Goal: Task Accomplishment & Management: Manage account settings

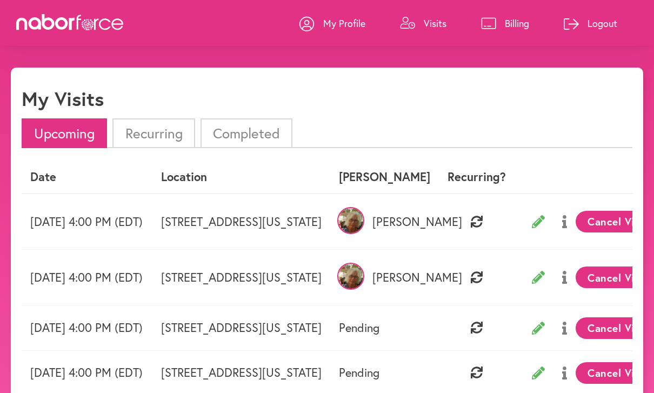
click at [337, 24] on p "My Profile" at bounding box center [344, 23] width 42 height 13
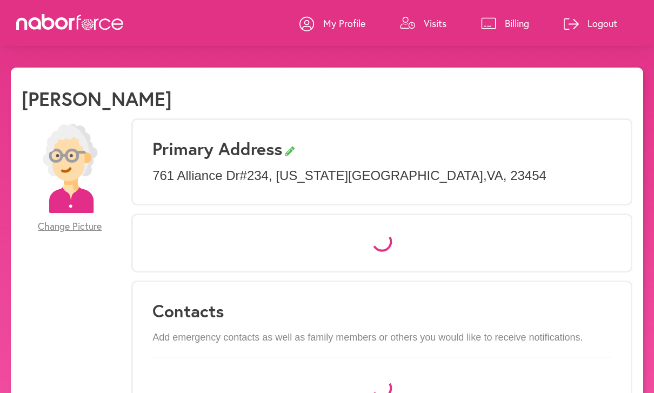
select select "*"
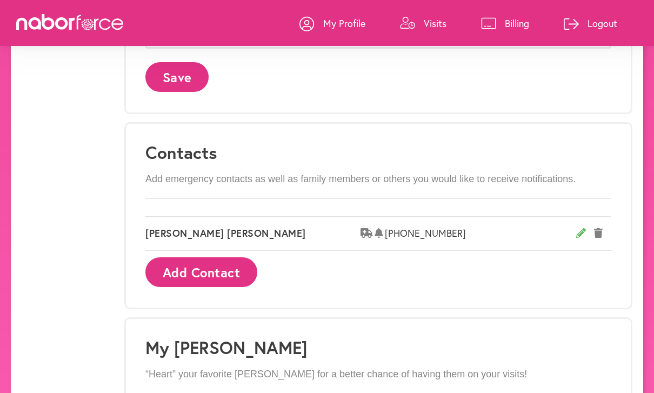
scroll to position [521, 0]
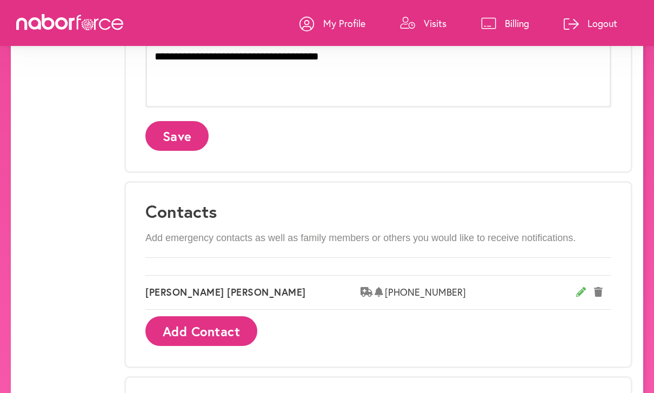
click at [438, 35] on link "Visits" at bounding box center [423, 23] width 46 height 32
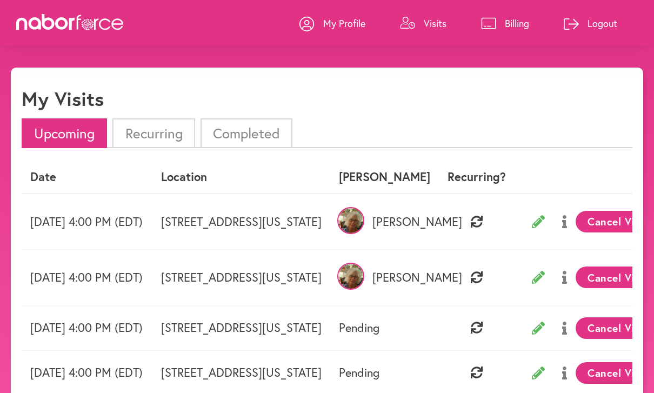
click at [520, 24] on p "Billing" at bounding box center [517, 23] width 24 height 13
